Goal: Task Accomplishment & Management: Complete application form

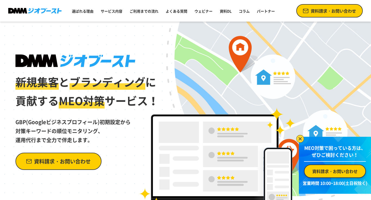
click at [327, 14] on link "資料請求・お問い合わせ" at bounding box center [329, 10] width 66 height 13
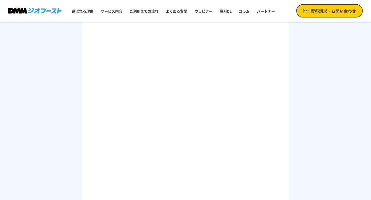
scroll to position [193, 0]
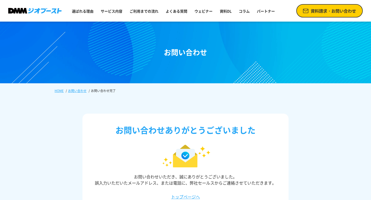
scroll to position [107, 0]
